Goal: Ask a question

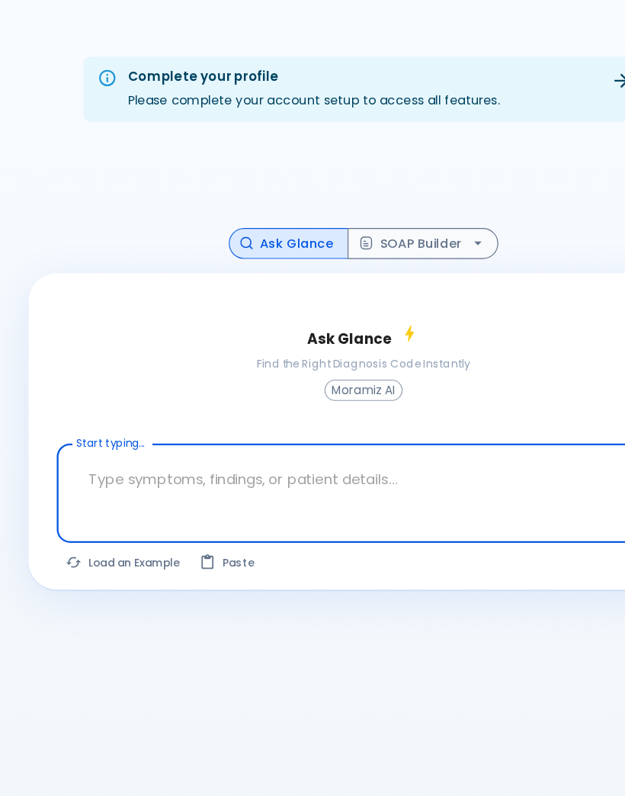
type textarea "What is characteristic for [MEDICAL_DATA] but not [MEDICAL_DATA]? [MEDICAL_DATA…"
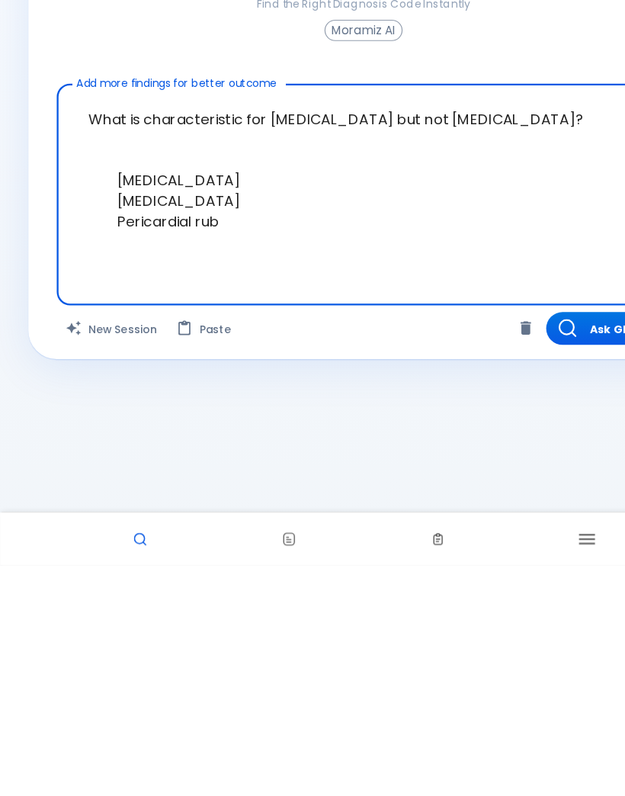
click at [512, 578] on button "Ask Glance" at bounding box center [523, 592] width 107 height 28
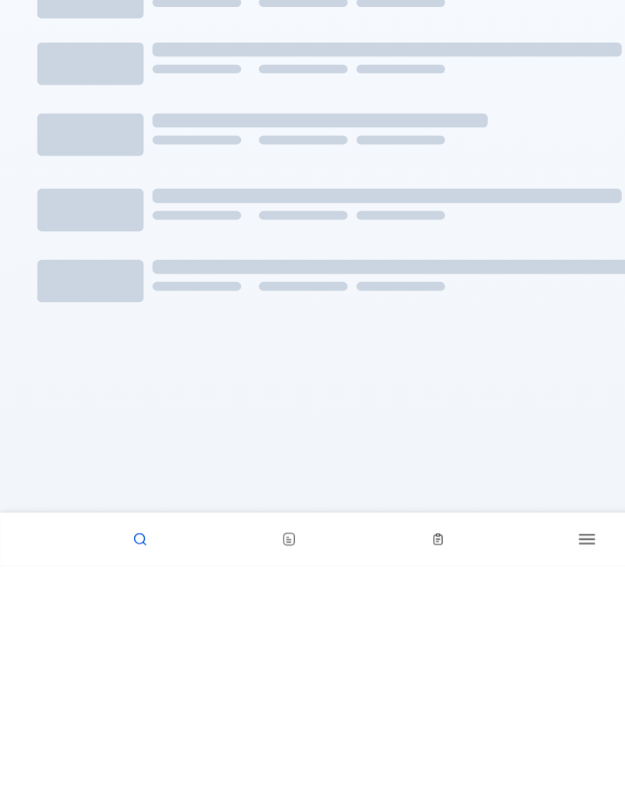
scroll to position [133, 0]
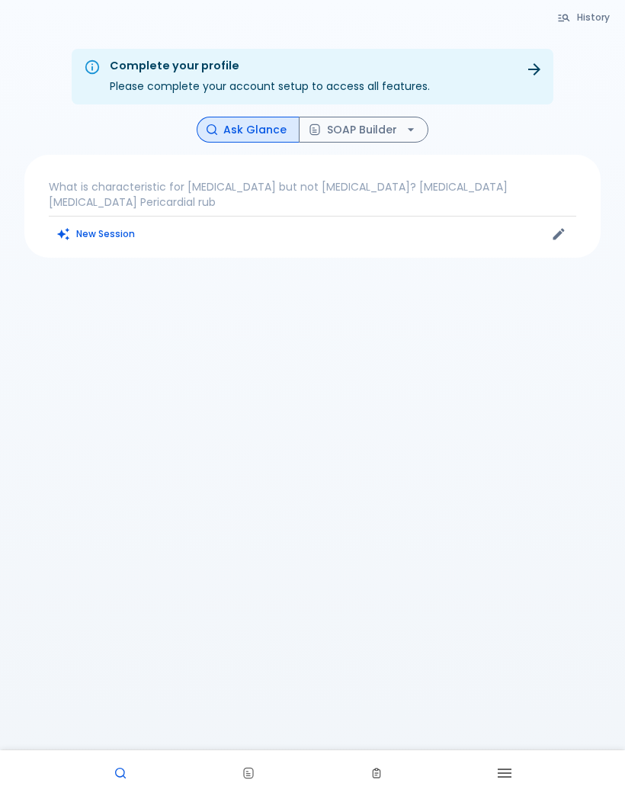
click at [538, 199] on p "What is characteristic for [MEDICAL_DATA] but not [MEDICAL_DATA]? [MEDICAL_DATA…" at bounding box center [313, 194] width 528 height 31
click at [147, 203] on p "What is characteristic for [MEDICAL_DATA] but not [MEDICAL_DATA]? [MEDICAL_DATA…" at bounding box center [313, 194] width 528 height 31
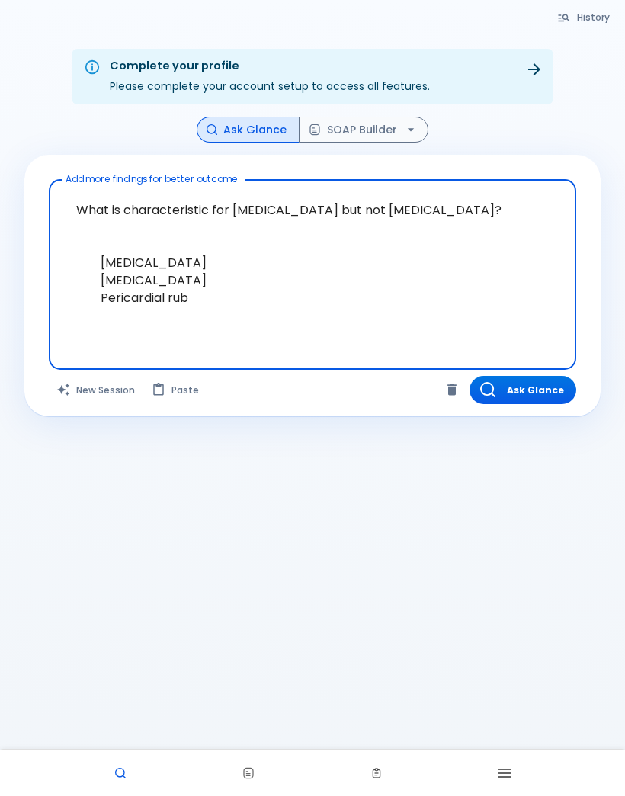
click at [550, 387] on button "Ask Glance" at bounding box center [523, 390] width 107 height 28
